Goal: Obtain resource: Download file/media

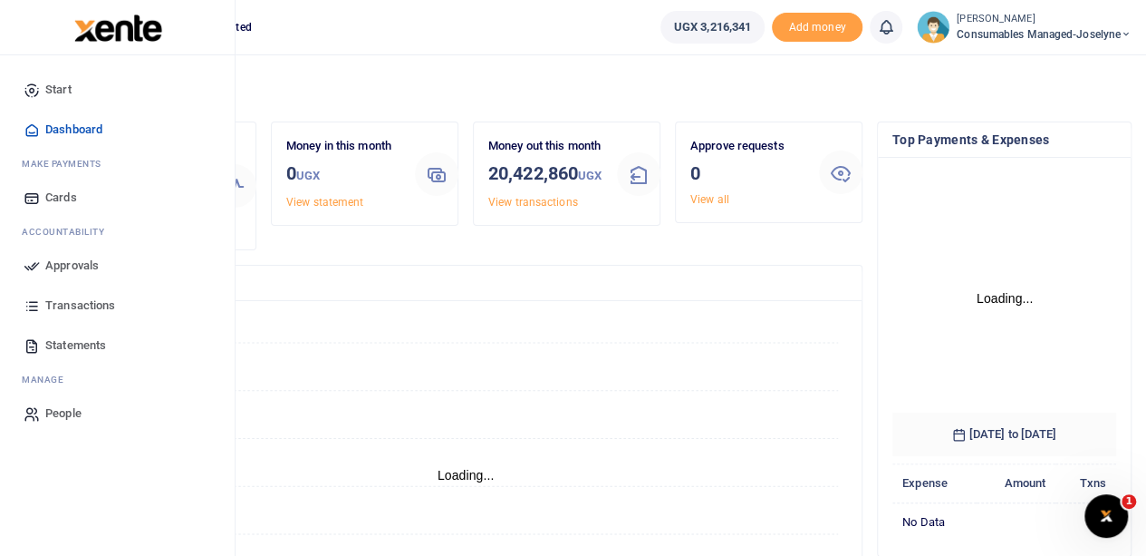
click at [75, 345] on span "Statements" at bounding box center [75, 345] width 61 height 18
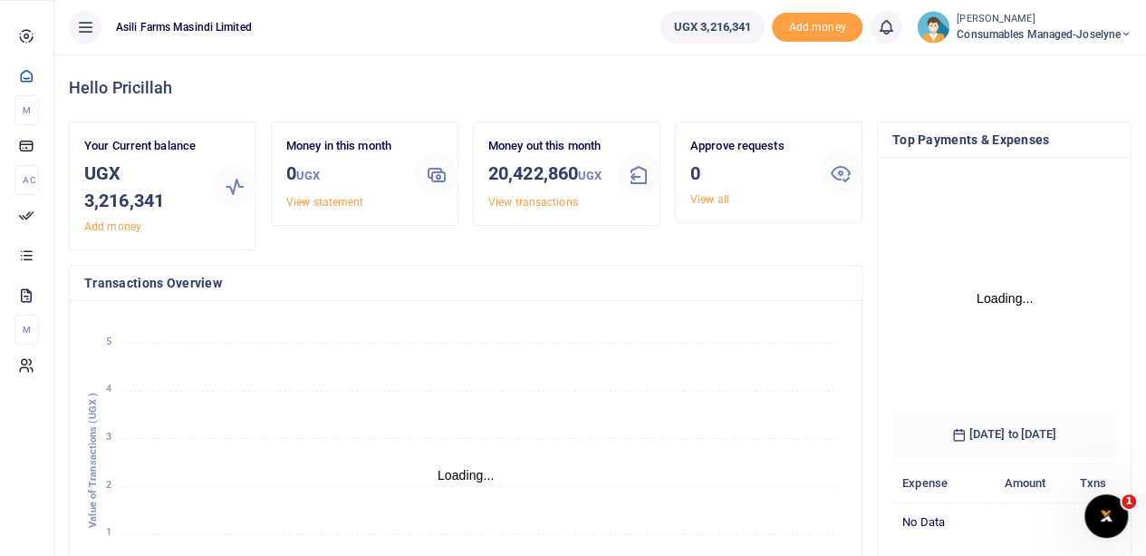
scroll to position [14, 14]
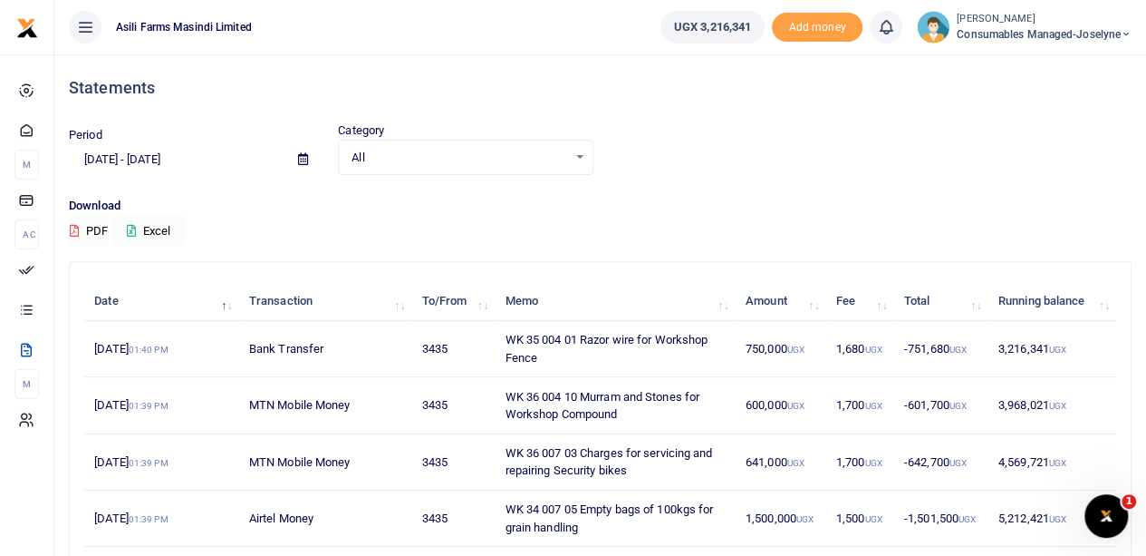
click at [304, 158] on icon at bounding box center [303, 159] width 10 height 12
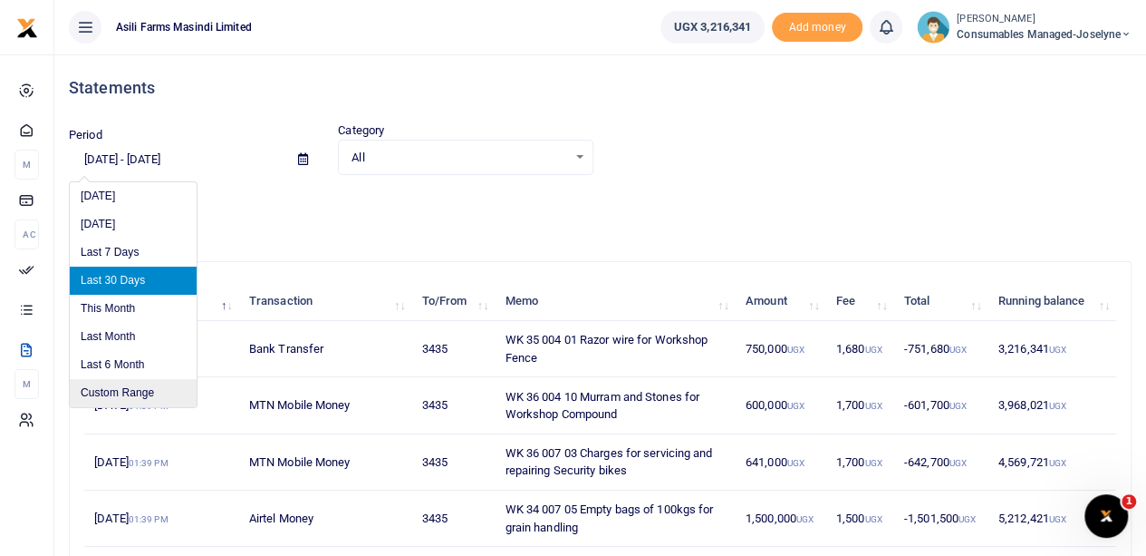
click at [119, 395] on li "Custom Range" at bounding box center [133, 393] width 127 height 28
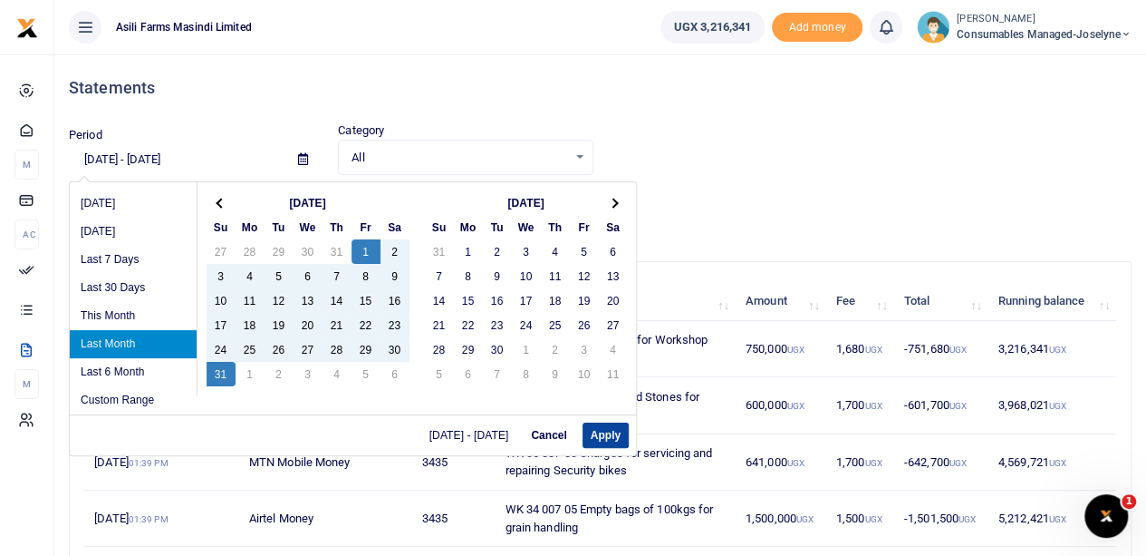
click at [598, 435] on button "Apply" at bounding box center [606, 434] width 46 height 25
type input "[DATE] - [DATE]"
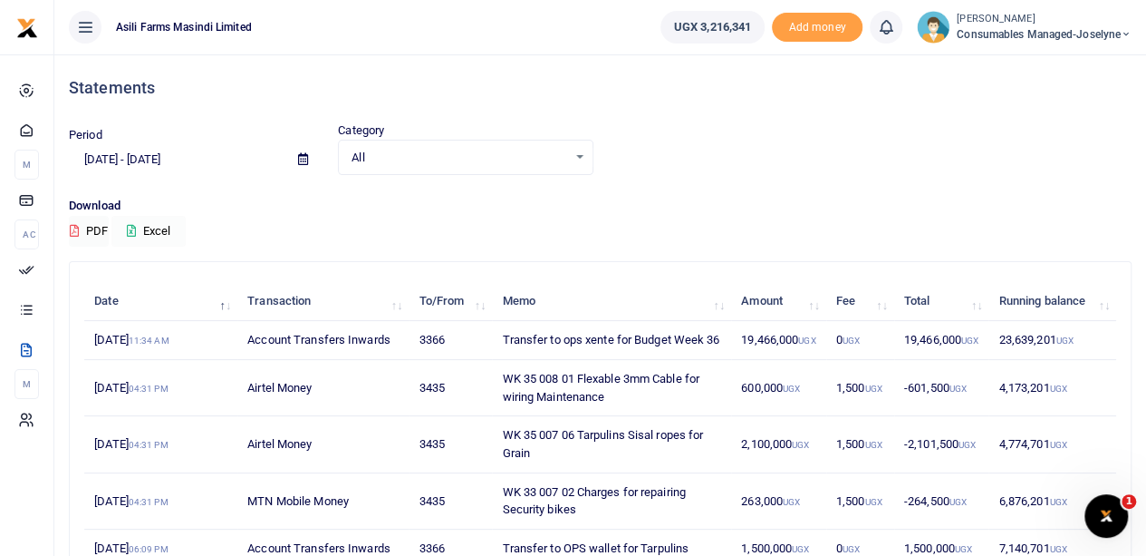
click at [163, 227] on button "Excel" at bounding box center [148, 231] width 74 height 31
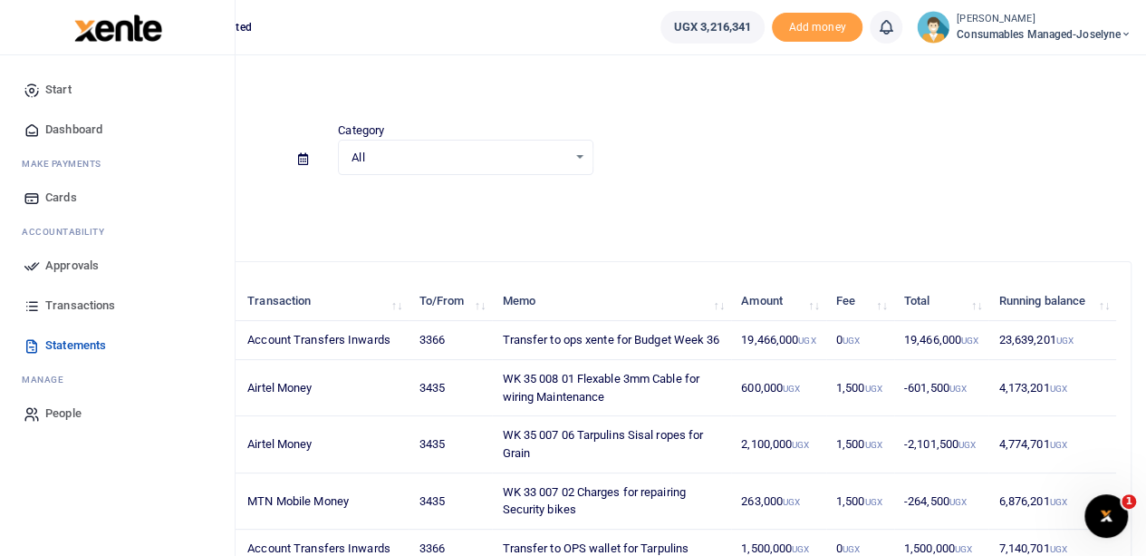
click at [53, 303] on span "Transactions" at bounding box center [80, 305] width 70 height 18
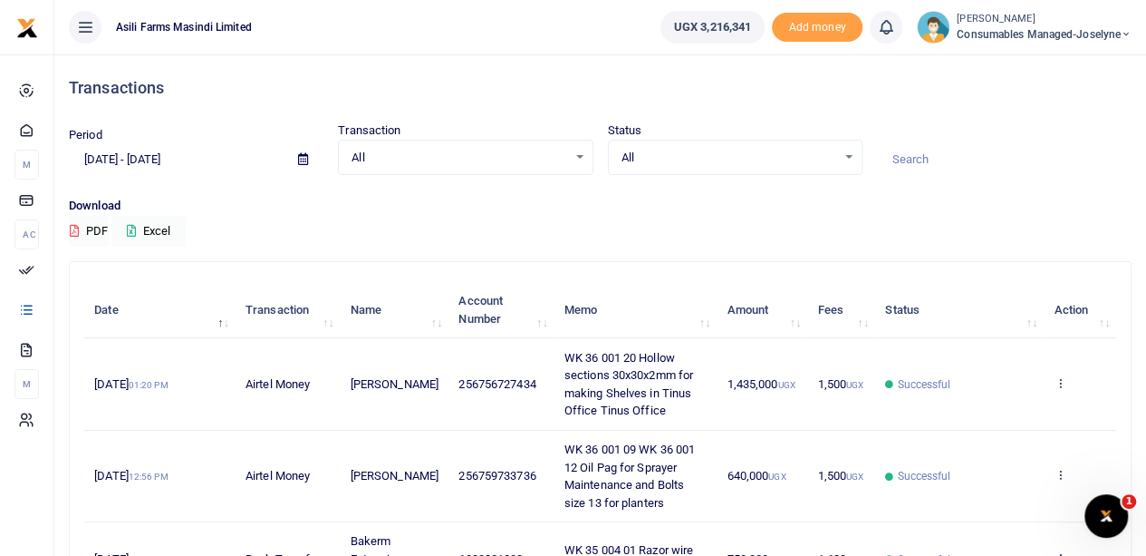
click at [299, 158] on icon at bounding box center [303, 159] width 10 height 12
